Goal: Task Accomplishment & Management: Manage account settings

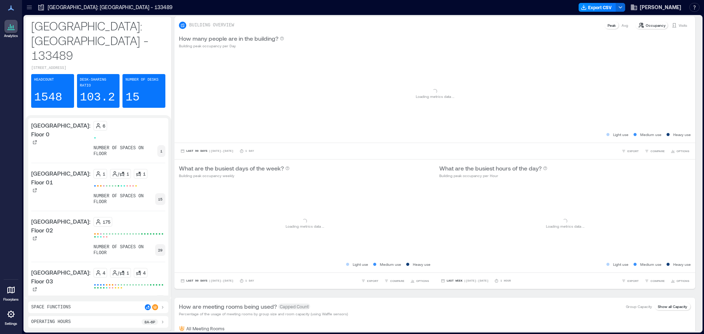
click at [10, 316] on icon at bounding box center [10, 313] width 7 height 7
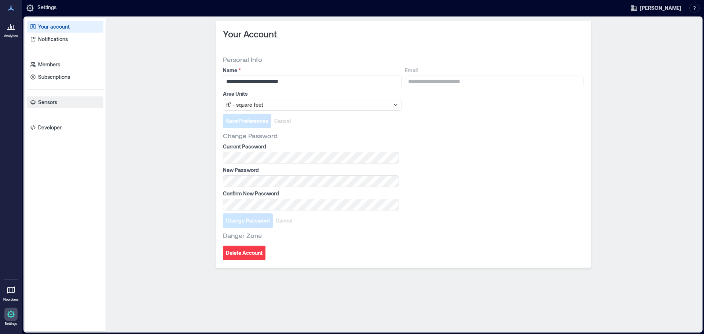
click at [50, 101] on p "Sensors" at bounding box center [47, 102] width 19 height 7
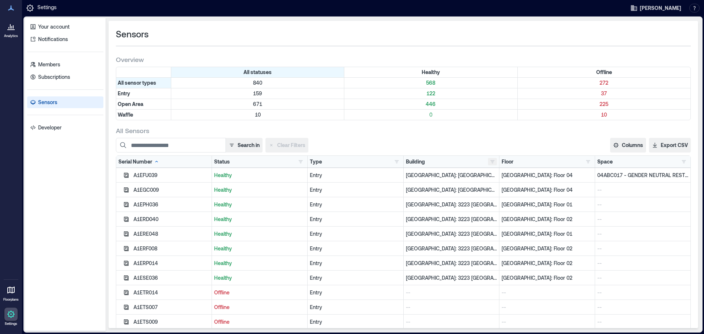
click at [489, 163] on button "button" at bounding box center [492, 161] width 9 height 7
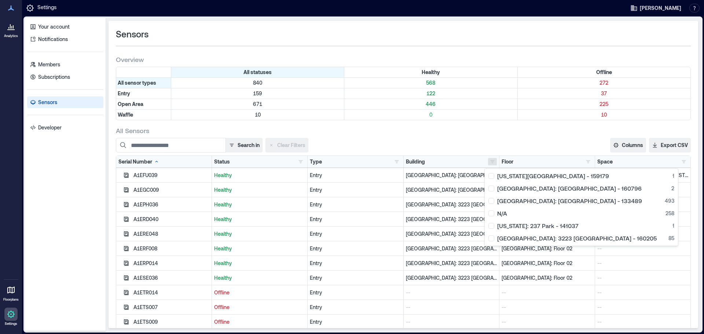
click at [380, 130] on div "All Sensors" at bounding box center [403, 130] width 575 height 9
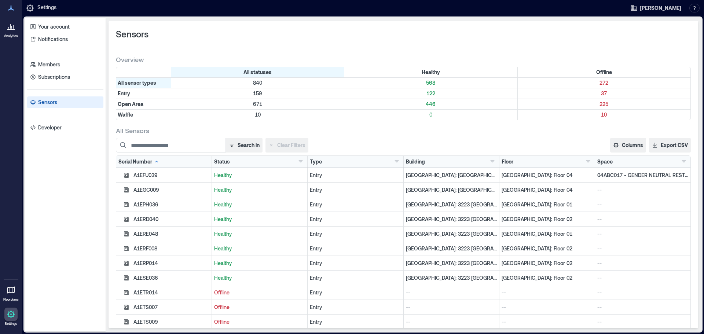
click at [9, 314] on icon at bounding box center [10, 313] width 7 height 7
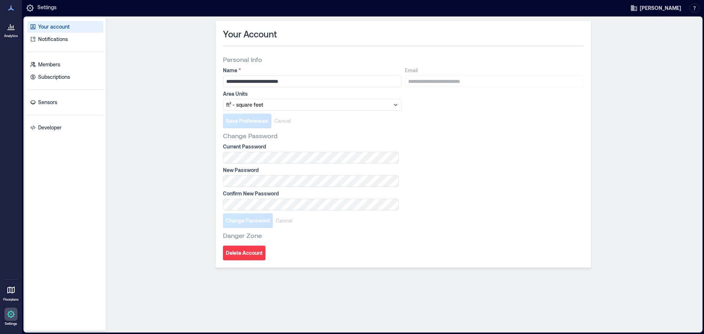
click at [9, 317] on icon at bounding box center [11, 314] width 9 height 9
click at [11, 310] on icon at bounding box center [11, 314] width 9 height 9
click at [52, 102] on p "Sensors" at bounding box center [47, 102] width 19 height 7
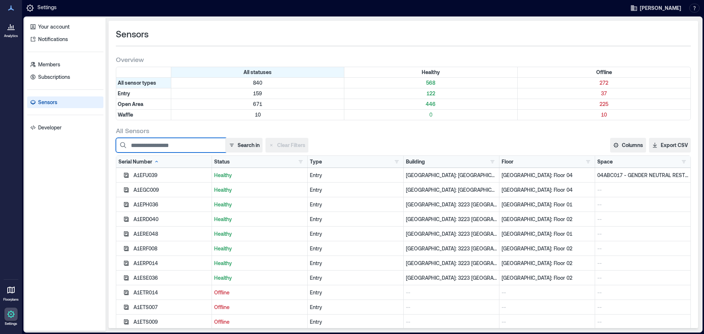
click at [151, 141] on input at bounding box center [171, 145] width 110 height 15
click at [158, 147] on input at bounding box center [171, 145] width 110 height 15
paste input "********"
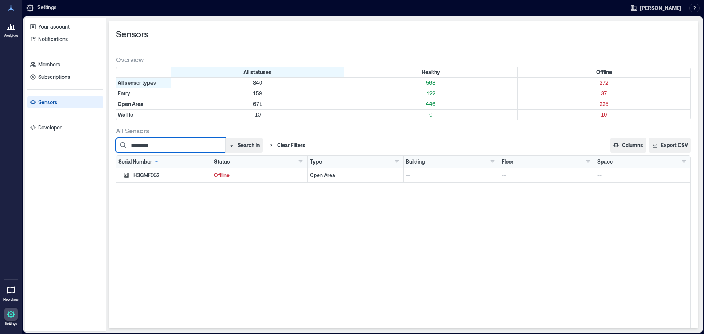
type input "********"
click at [244, 178] on p "Offline" at bounding box center [259, 175] width 91 height 7
click at [610, 176] on p "--" at bounding box center [642, 175] width 91 height 7
click at [334, 178] on div "Open Area" at bounding box center [355, 175] width 91 height 7
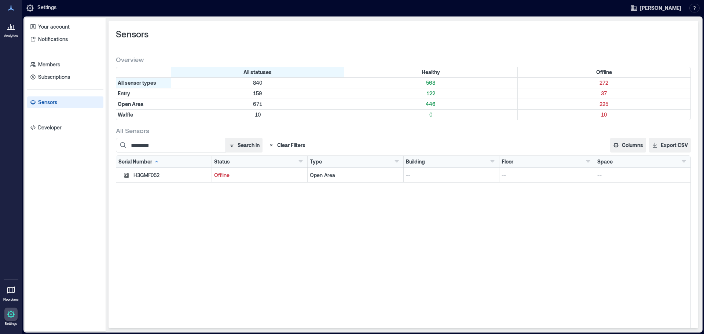
click at [148, 175] on div "H3GMF052" at bounding box center [171, 175] width 76 height 7
click at [126, 176] on icon "button" at bounding box center [126, 175] width 6 height 6
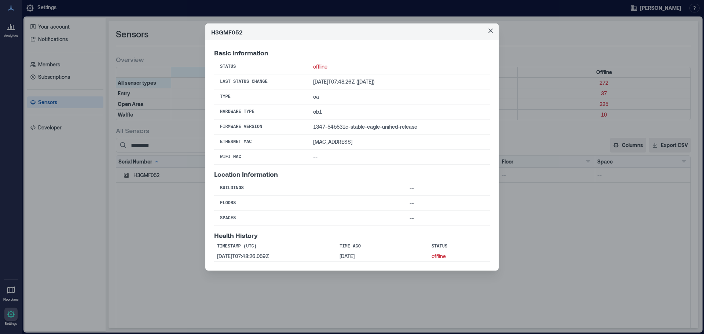
drag, startPoint x: 358, startPoint y: 142, endPoint x: 307, endPoint y: 145, distance: 51.0
click at [307, 145] on td "[MAC_ADDRESS]" at bounding box center [398, 141] width 183 height 15
copy td "[MAC_ADDRESS]"
click at [490, 30] on icon "Close" at bounding box center [490, 31] width 4 height 4
